Goal: Find contact information: Find contact information

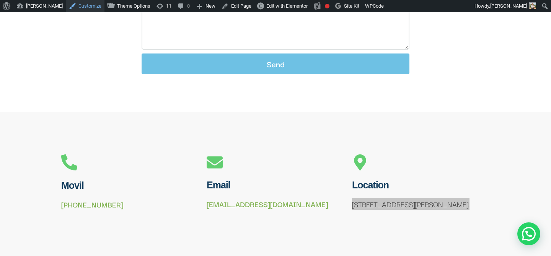
scroll to position [443, 0]
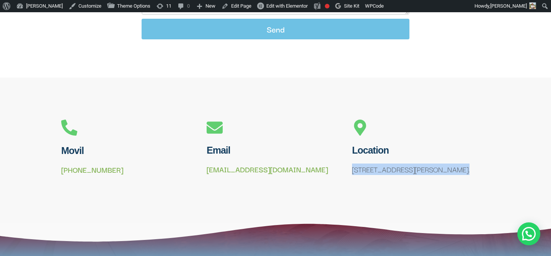
drag, startPoint x: 53, startPoint y: 161, endPoint x: 133, endPoint y: 162, distance: 79.9
click at [133, 162] on section "Movil [PHONE_NUMBER] Email [EMAIL_ADDRESS][DOMAIN_NAME] Location [STREET_ADDRES…" at bounding box center [275, 150] width 551 height 69
copy link "[PHONE_NUMBER]"
click at [397, 165] on p "[STREET_ADDRESS][PERSON_NAME]." at bounding box center [421, 169] width 138 height 11
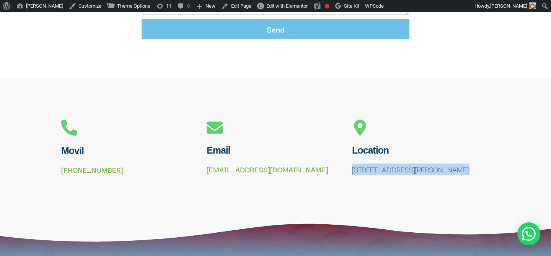
click at [397, 165] on p "[STREET_ADDRESS][PERSON_NAME]." at bounding box center [421, 169] width 138 height 11
copy div "[STREET_ADDRESS][PERSON_NAME]."
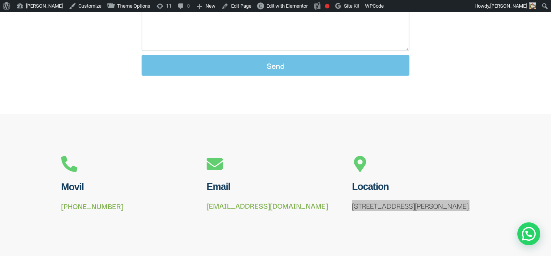
scroll to position [540, 0]
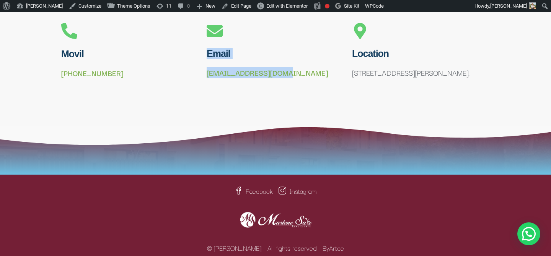
drag, startPoint x: 298, startPoint y: 66, endPoint x: 188, endPoint y: 66, distance: 109.8
click at [188, 66] on div "Movil [PHONE_NUMBER] Email [EMAIL_ADDRESS][DOMAIN_NAME] Location [STREET_ADDRES…" at bounding box center [275, 53] width 436 height 69
drag, startPoint x: 203, startPoint y: 66, endPoint x: 289, endPoint y: 67, distance: 85.7
click at [290, 67] on div "Email [EMAIL_ADDRESS][DOMAIN_NAME]" at bounding box center [275, 53] width 145 height 69
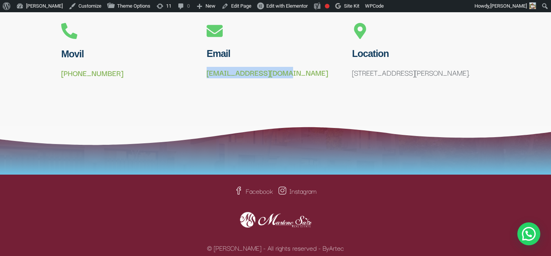
copy link "[EMAIL_ADDRESS][DOMAIN_NAME]"
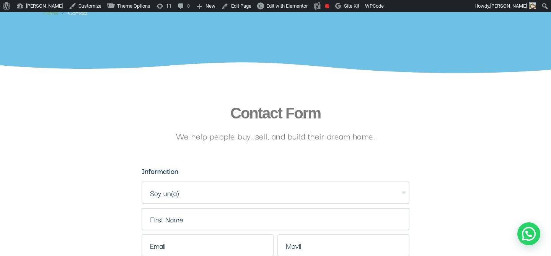
scroll to position [0, 0]
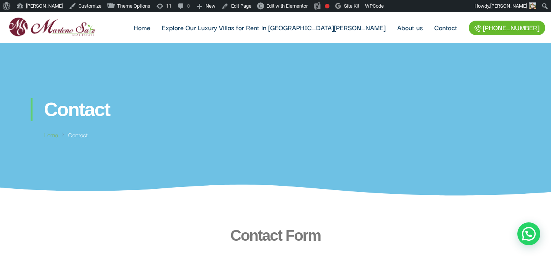
click at [53, 26] on img at bounding box center [52, 27] width 92 height 25
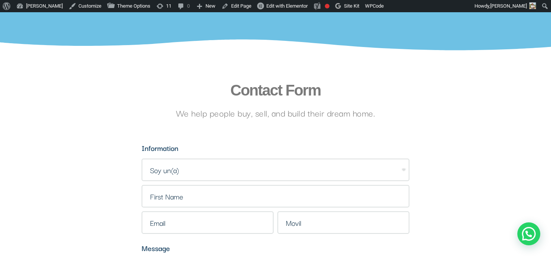
scroll to position [184, 0]
